Goal: Task Accomplishment & Management: Use online tool/utility

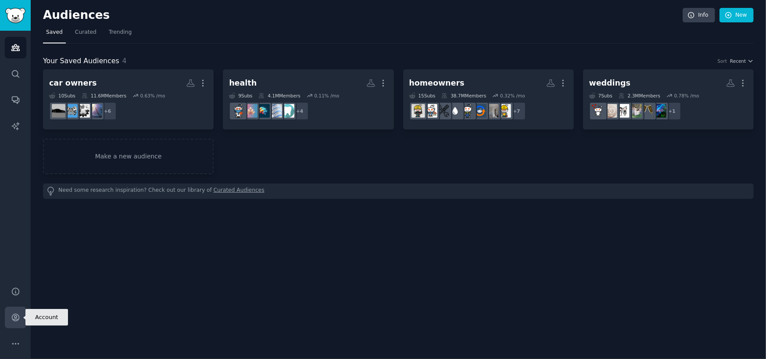
click at [11, 317] on icon "Sidebar" at bounding box center [15, 317] width 9 height 9
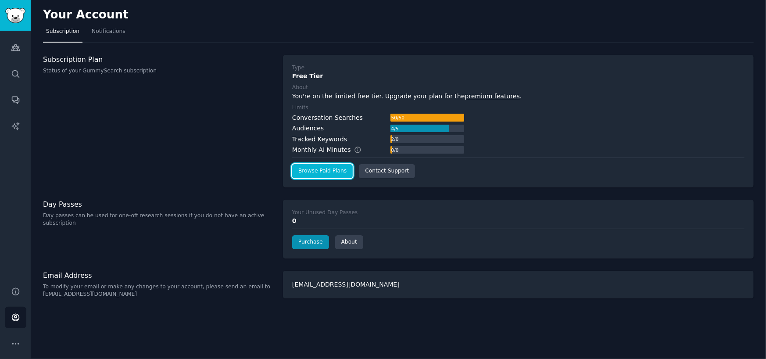
click at [309, 172] on link "Browse Paid Plans" at bounding box center [322, 171] width 61 height 14
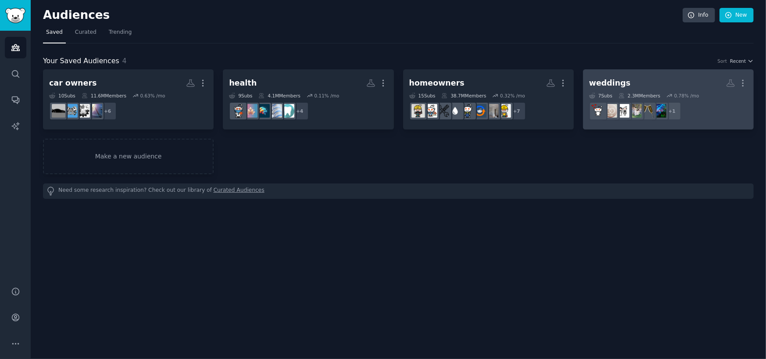
click at [673, 83] on h2 "weddings More" at bounding box center [668, 82] width 158 height 15
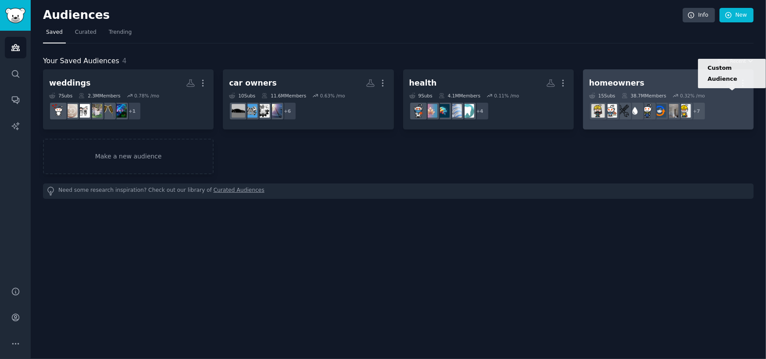
click at [733, 83] on icon at bounding box center [730, 83] width 9 height 9
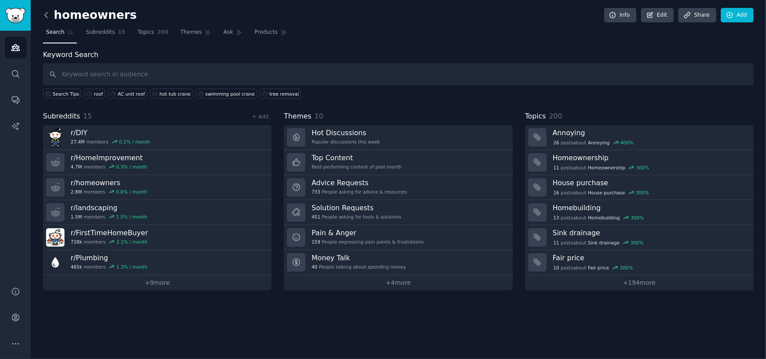
click at [44, 17] on icon at bounding box center [46, 15] width 9 height 9
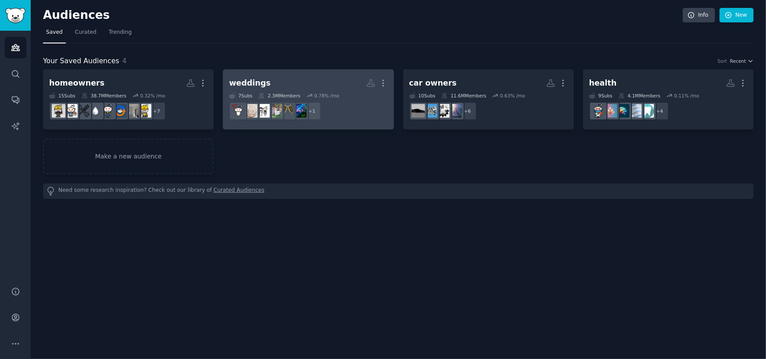
click at [359, 108] on dd "+ 1" at bounding box center [308, 111] width 158 height 25
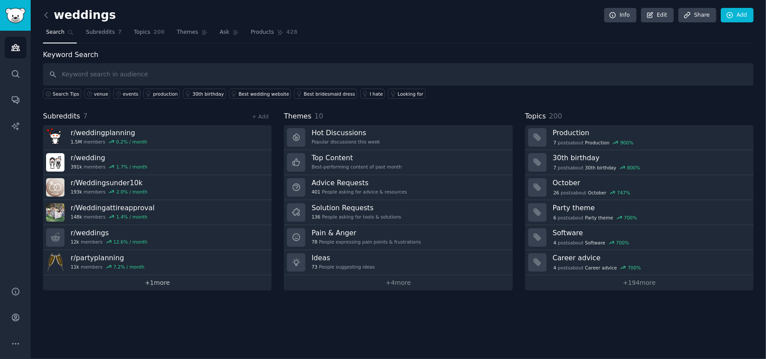
click at [156, 285] on link "+ 1 more" at bounding box center [157, 282] width 229 height 15
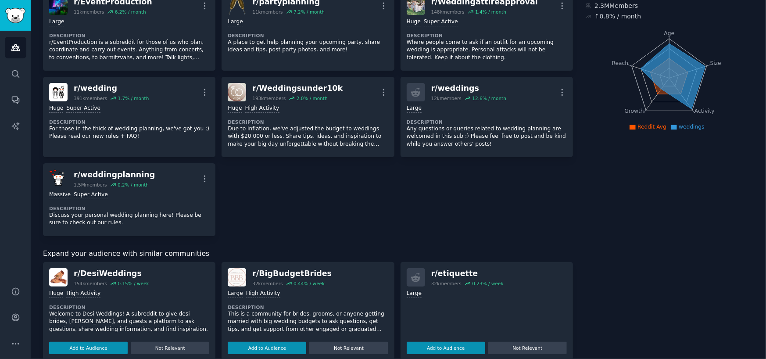
scroll to position [132, 0]
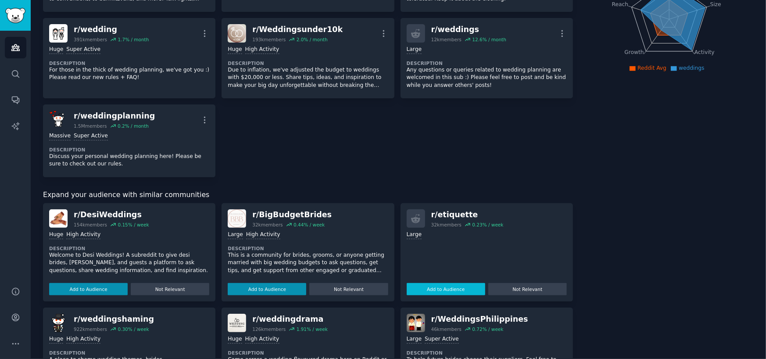
click at [433, 293] on button "Add to Audience" at bounding box center [446, 289] width 79 height 12
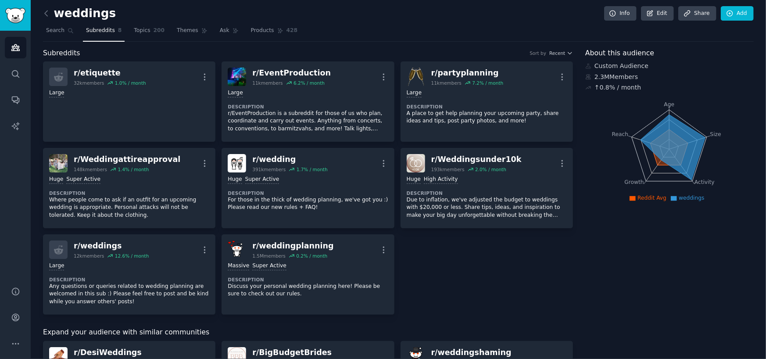
scroll to position [0, 0]
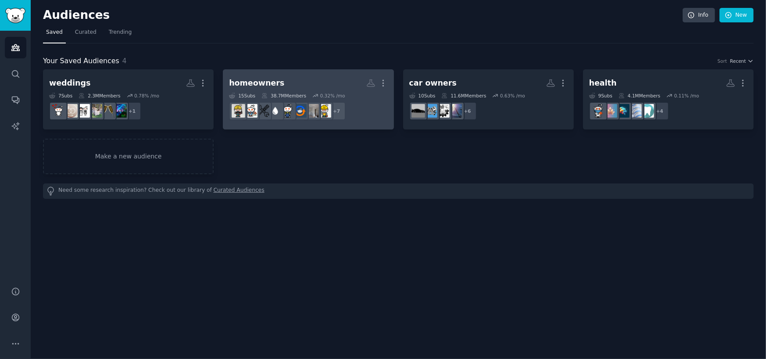
click at [325, 85] on h2 "homeowners More" at bounding box center [308, 82] width 158 height 15
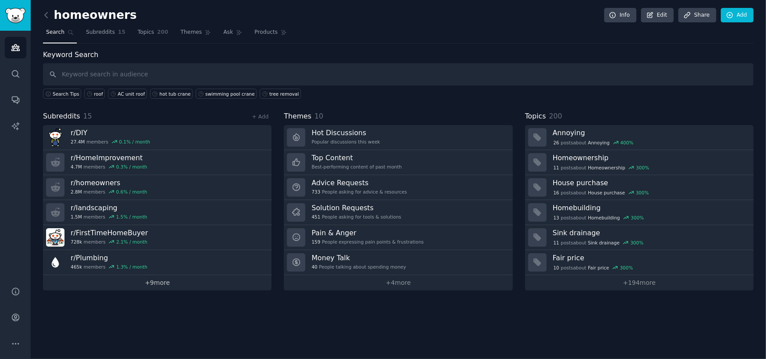
click at [162, 286] on link "+ 9 more" at bounding box center [157, 282] width 229 height 15
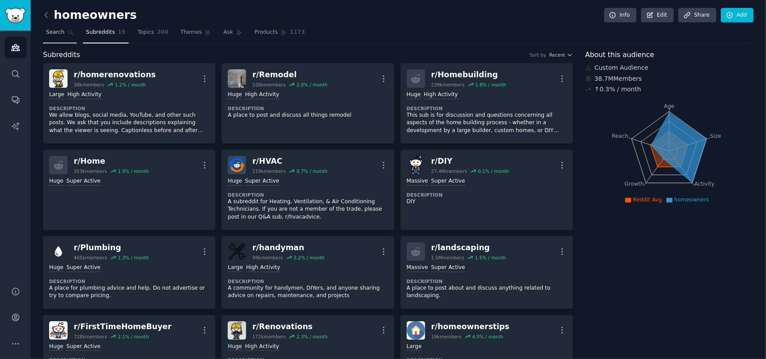
click at [61, 29] on span "Search" at bounding box center [55, 33] width 18 height 8
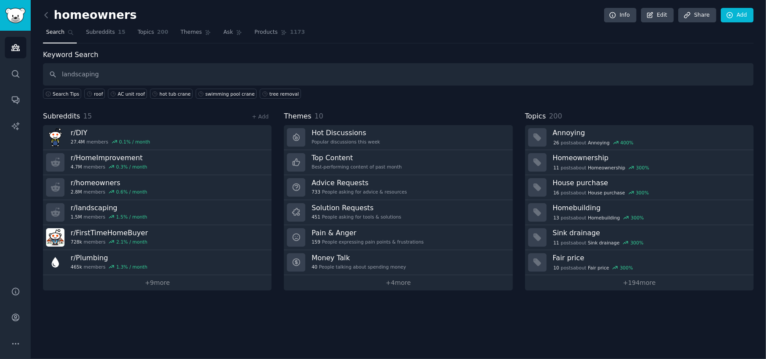
type input "landscaping"
